Goal: Task Accomplishment & Management: Use online tool/utility

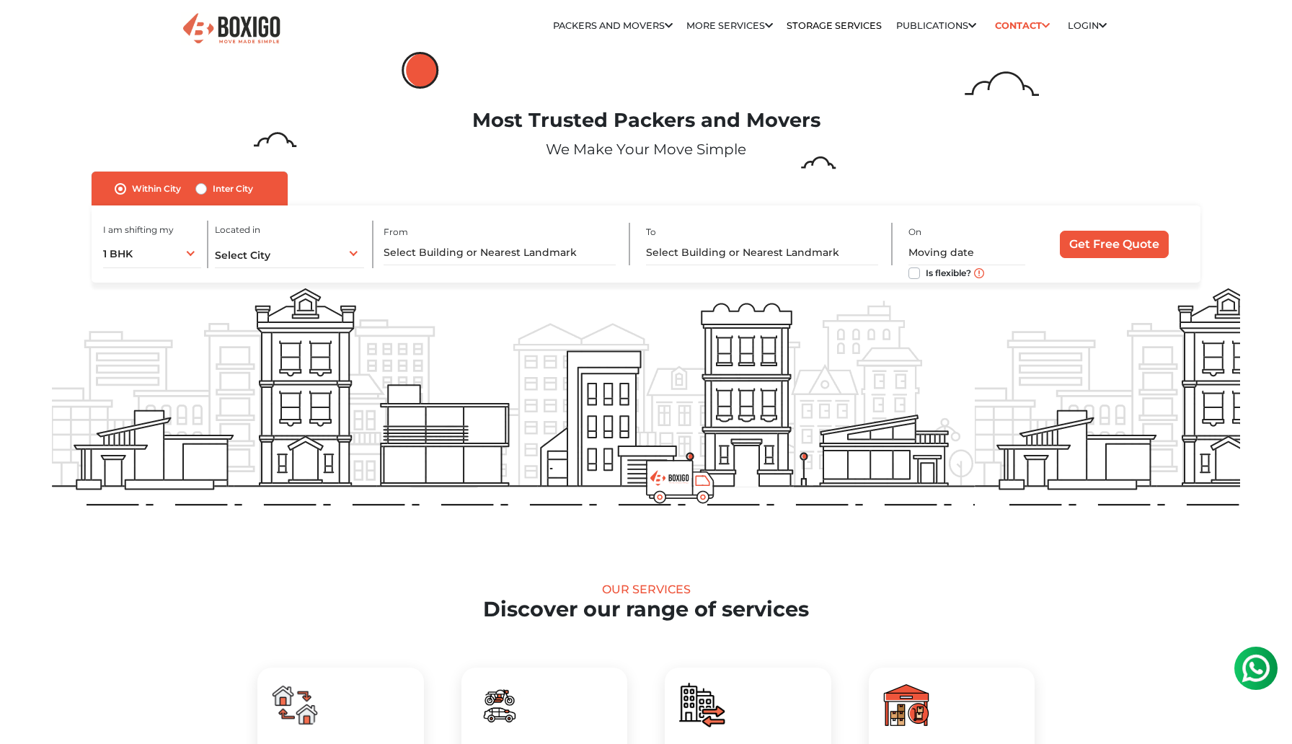
click at [213, 186] on label "Inter City" at bounding box center [233, 188] width 40 height 17
click at [206, 186] on input "Inter City" at bounding box center [201, 187] width 12 height 14
radio input "true"
click at [213, 186] on label "Inter City" at bounding box center [233, 188] width 40 height 17
click at [206, 186] on input "Inter City" at bounding box center [201, 187] width 12 height 14
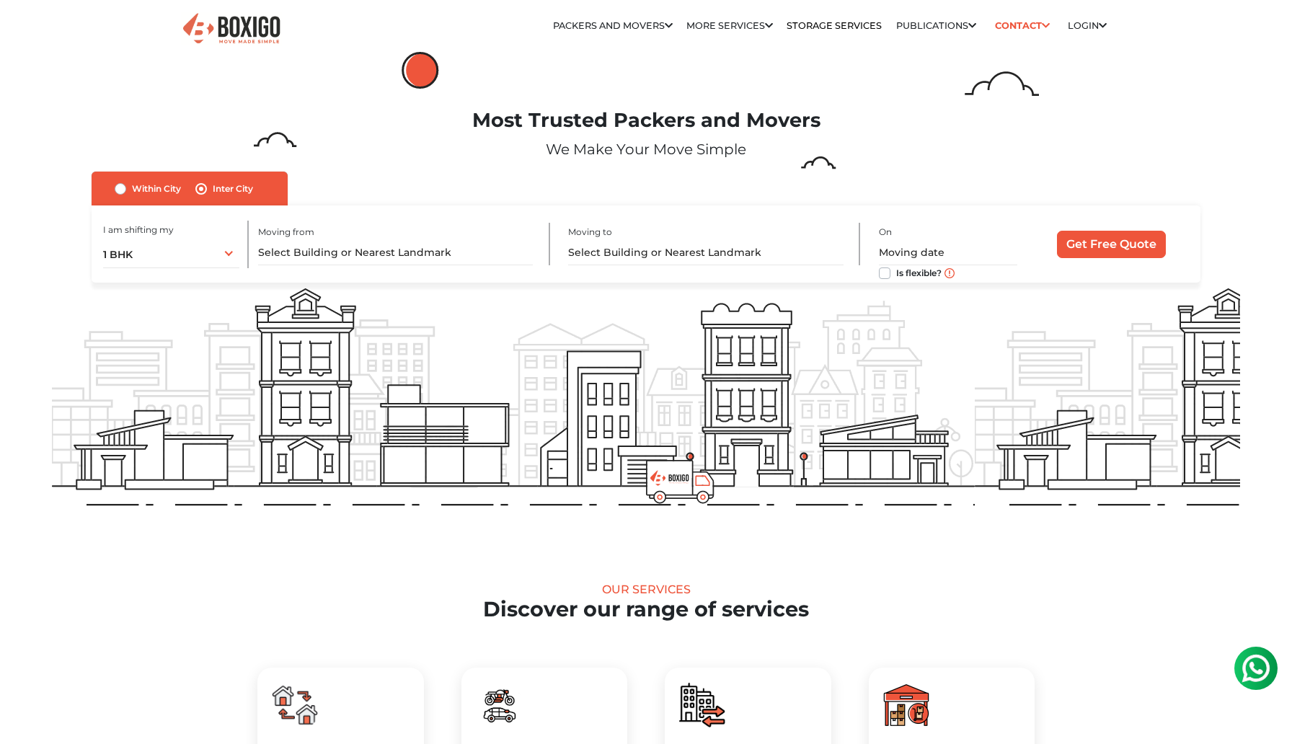
click at [209, 185] on div "Inter City" at bounding box center [224, 188] width 58 height 17
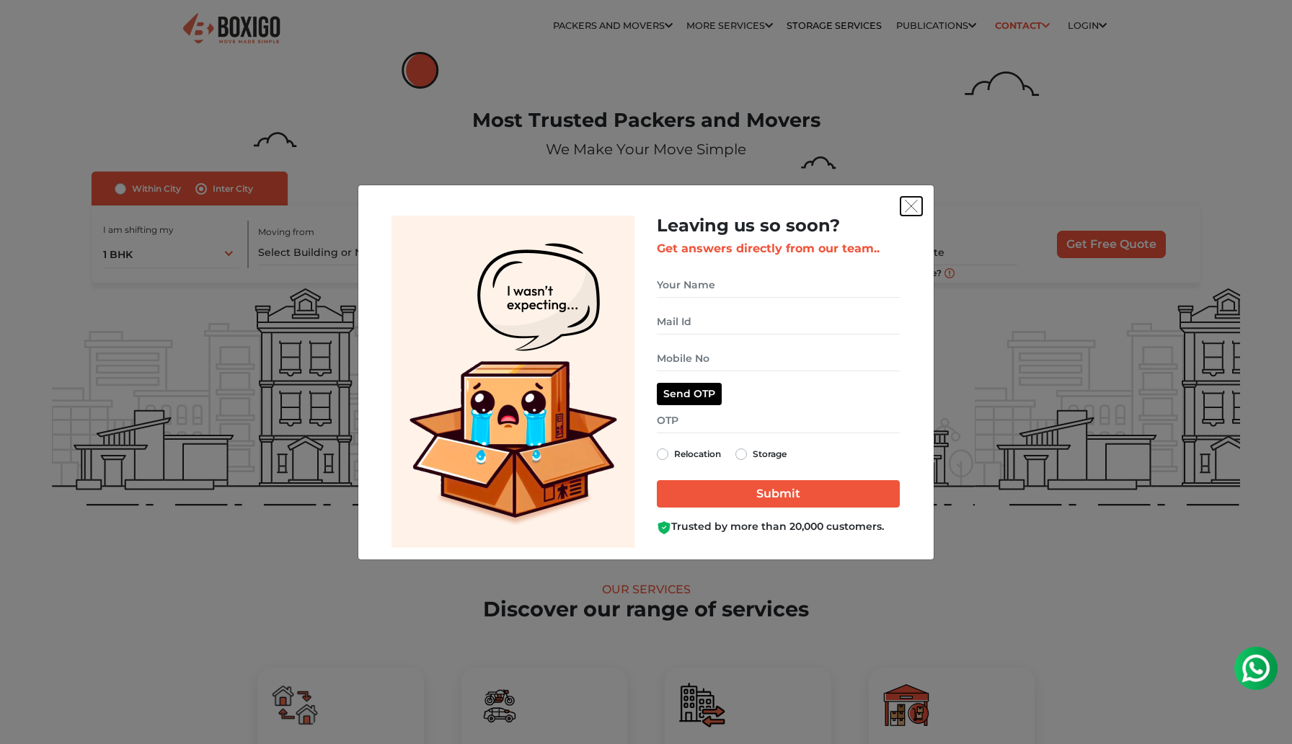
click at [908, 213] on button "get free quote dialog" at bounding box center [912, 206] width 22 height 19
